Goal: Find specific page/section: Find specific page/section

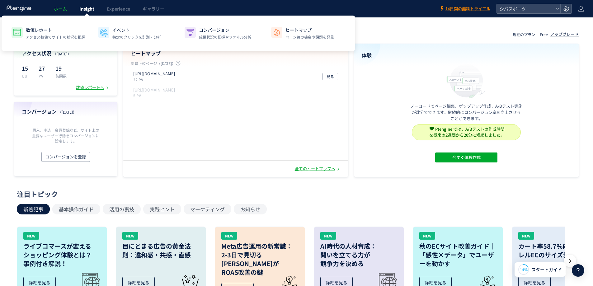
click at [87, 9] on span "Insight" at bounding box center [86, 9] width 15 height 6
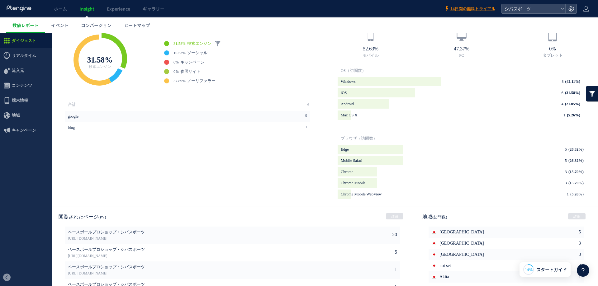
scroll to position [268, 0]
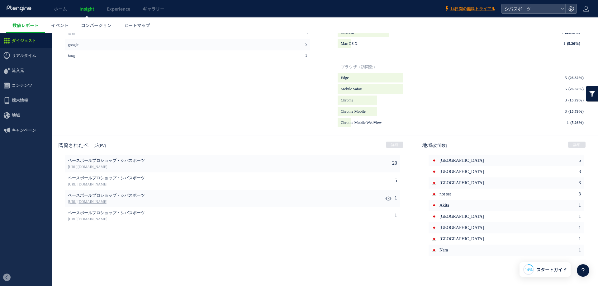
click at [153, 200] on link "[URL][DOMAIN_NAME]" at bounding box center [204, 202] width 273 height 6
click at [211, 218] on link "[URL][DOMAIN_NAME]" at bounding box center [204, 220] width 273 height 6
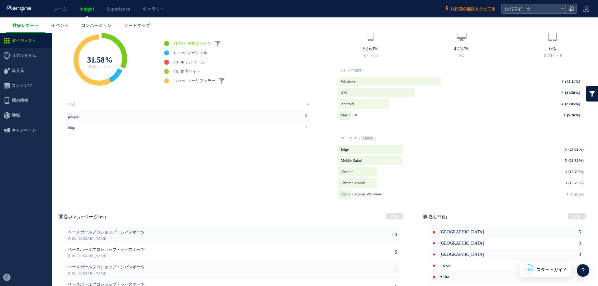
scroll to position [175, 0]
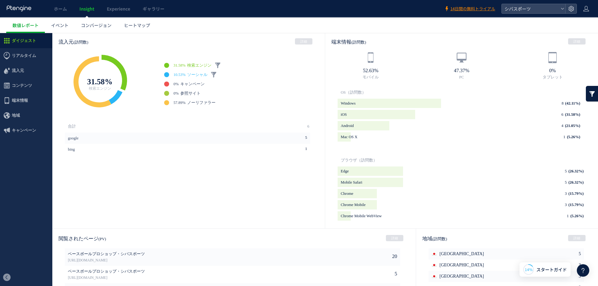
click at [183, 73] on span "10.53%" at bounding box center [179, 74] width 12 height 5
click at [198, 101] on span "ノーリファラー" at bounding box center [201, 103] width 28 height 4
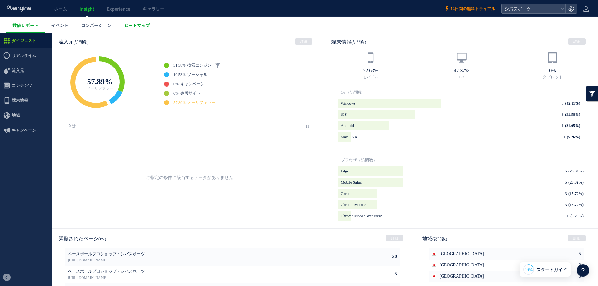
click at [135, 26] on span "ヒートマップ" at bounding box center [137, 25] width 26 height 6
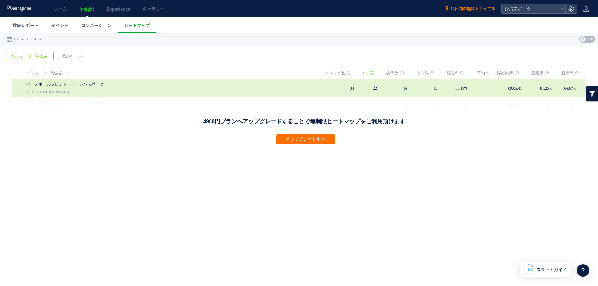
click at [95, 86] on link "ベースボールプロショップ・シバスポーツ" at bounding box center [169, 84] width 286 height 7
